Goal: Navigation & Orientation: Find specific page/section

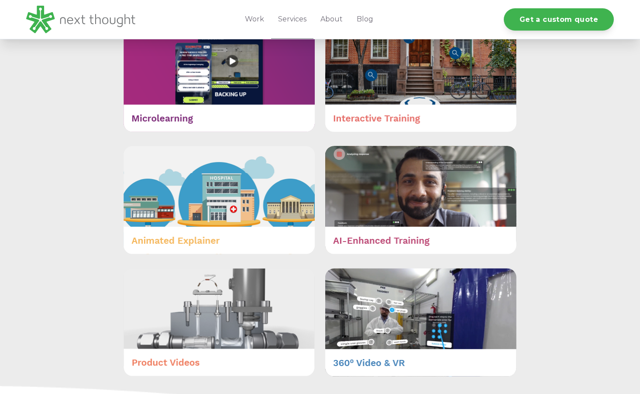
scroll to position [554, 0]
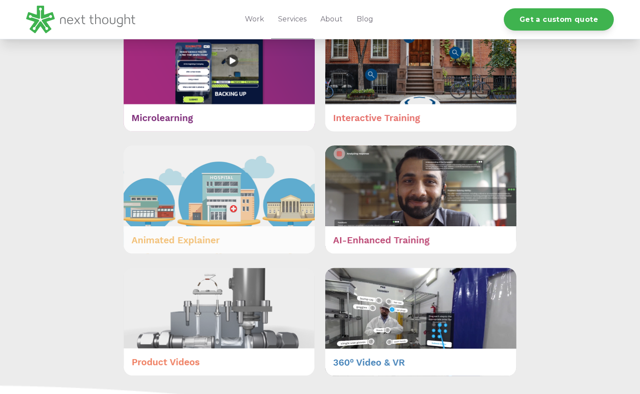
drag, startPoint x: 0, startPoint y: 0, endPoint x: 268, endPoint y: 236, distance: 356.9
click at [268, 236] on img at bounding box center [219, 199] width 191 height 108
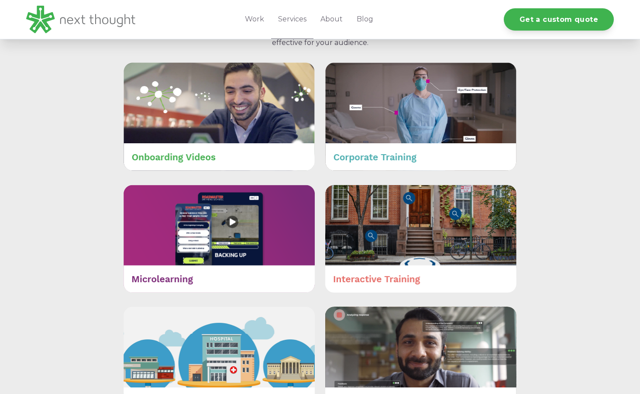
scroll to position [397, 0]
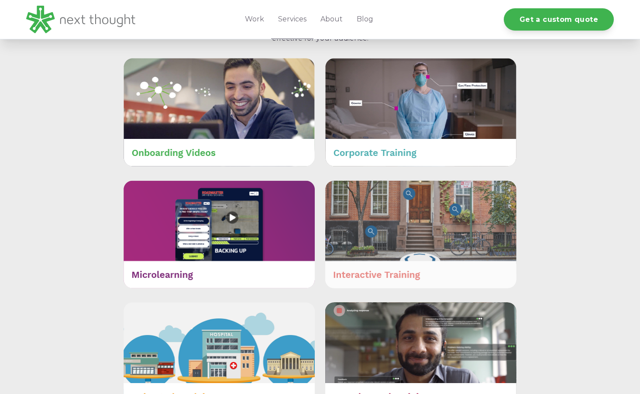
click at [427, 257] on img at bounding box center [420, 234] width 191 height 108
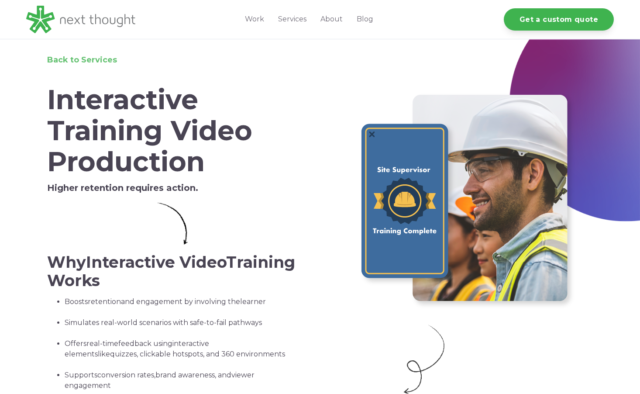
click at [73, 56] on span "Back to Services" at bounding box center [82, 60] width 70 height 10
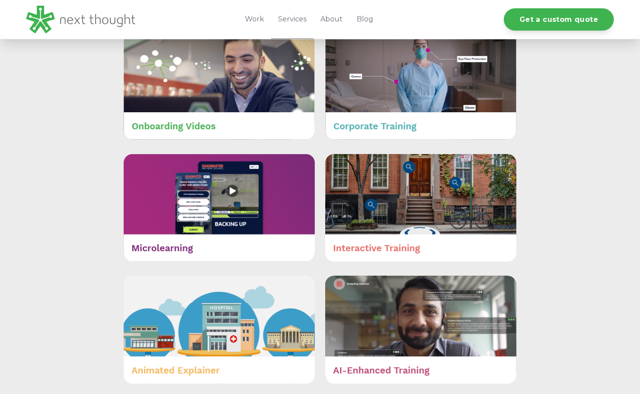
scroll to position [424, 0]
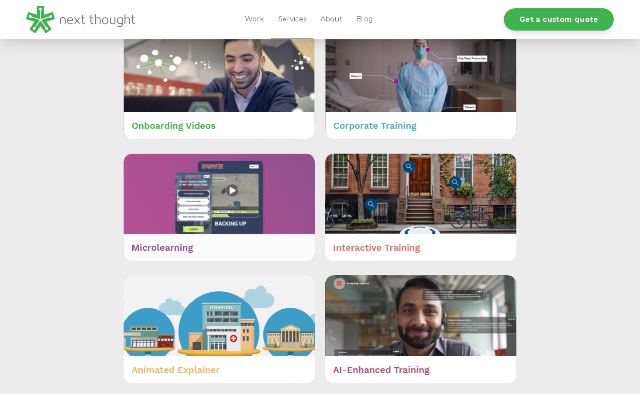
click at [280, 246] on img at bounding box center [219, 207] width 191 height 108
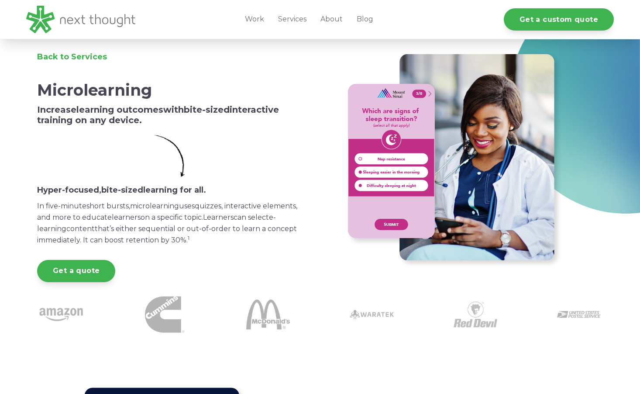
scroll to position [8, 0]
